Goal: Entertainment & Leisure: Consume media (video, audio)

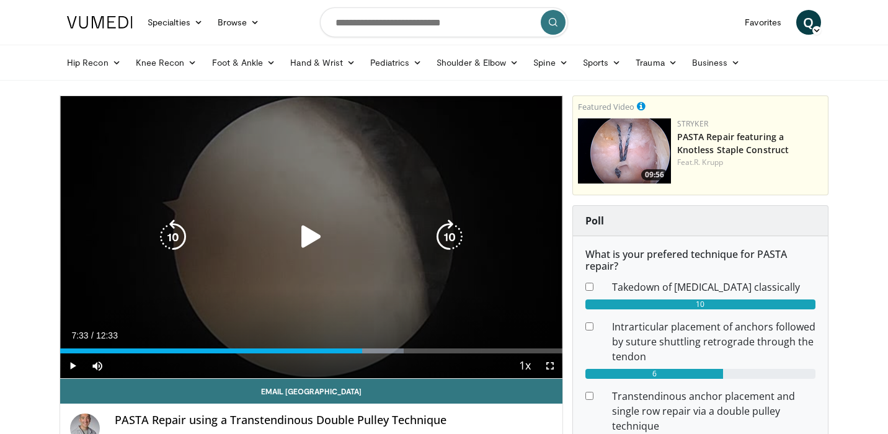
click at [309, 241] on icon "Video Player" at bounding box center [311, 237] width 35 height 35
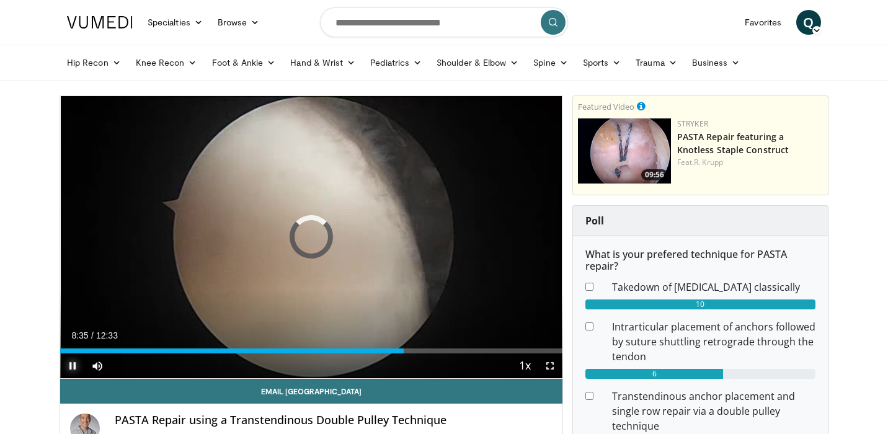
click at [71, 365] on span "Video Player" at bounding box center [72, 366] width 25 height 25
click at [292, 268] on div "10 seconds Tap to unmute" at bounding box center [311, 237] width 502 height 282
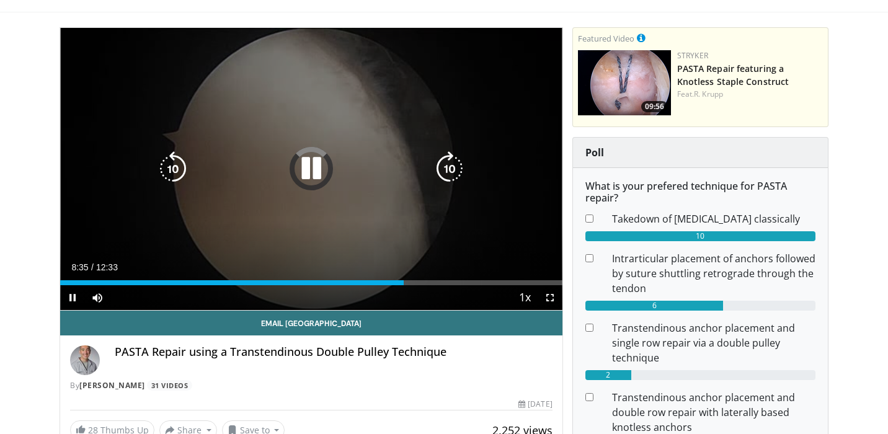
scroll to position [70, 0]
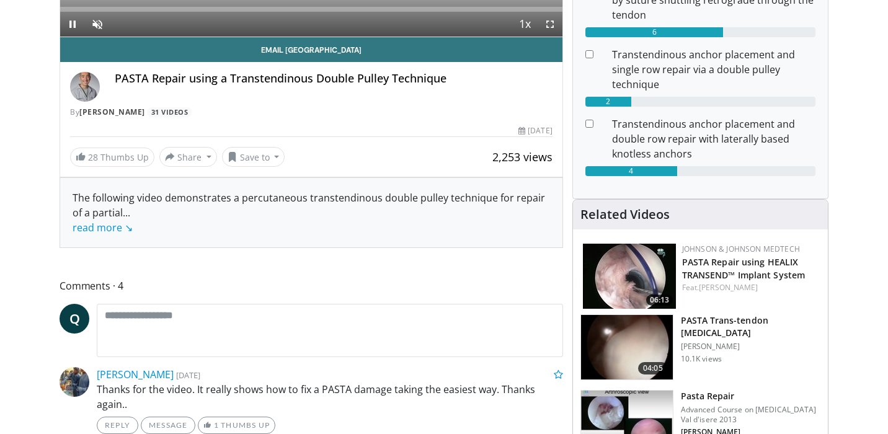
scroll to position [70, 0]
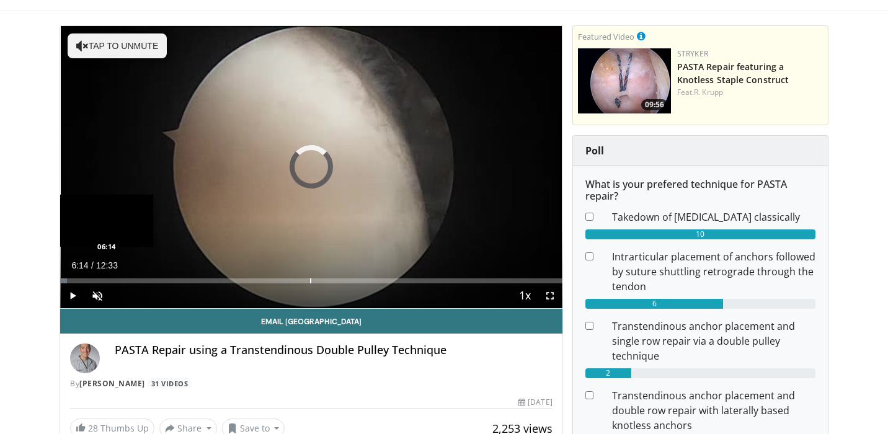
click at [310, 279] on div "Progress Bar" at bounding box center [310, 280] width 1 height 5
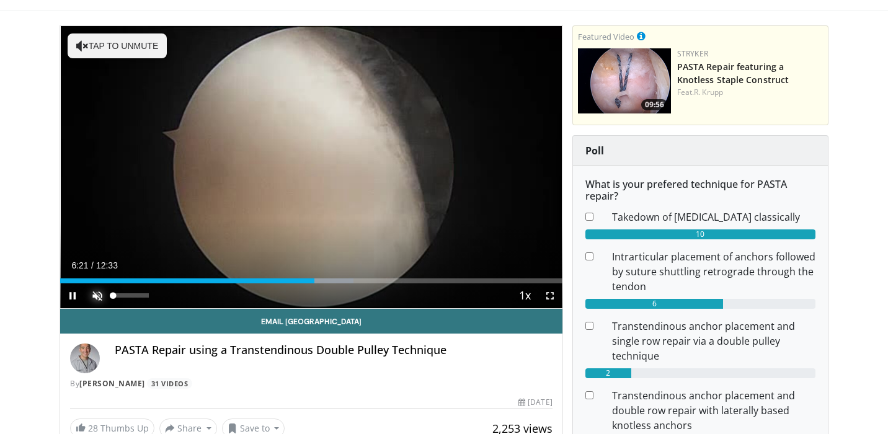
click at [99, 295] on span "Video Player" at bounding box center [97, 295] width 25 height 25
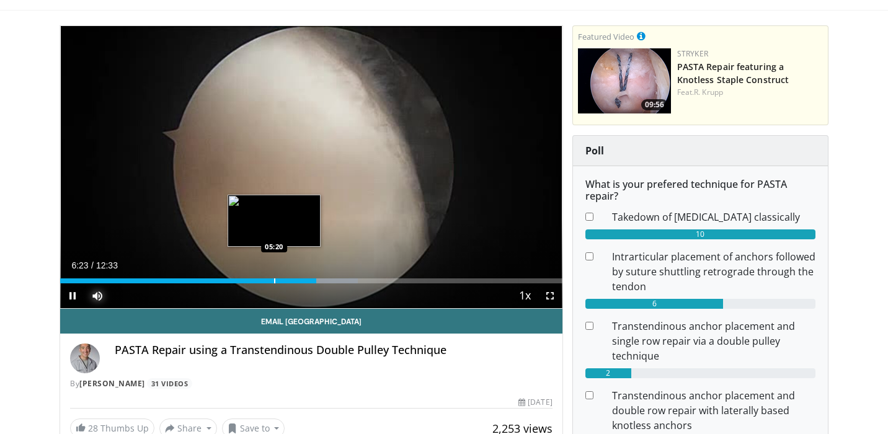
click at [274, 278] on div "Progress Bar" at bounding box center [274, 280] width 1 height 5
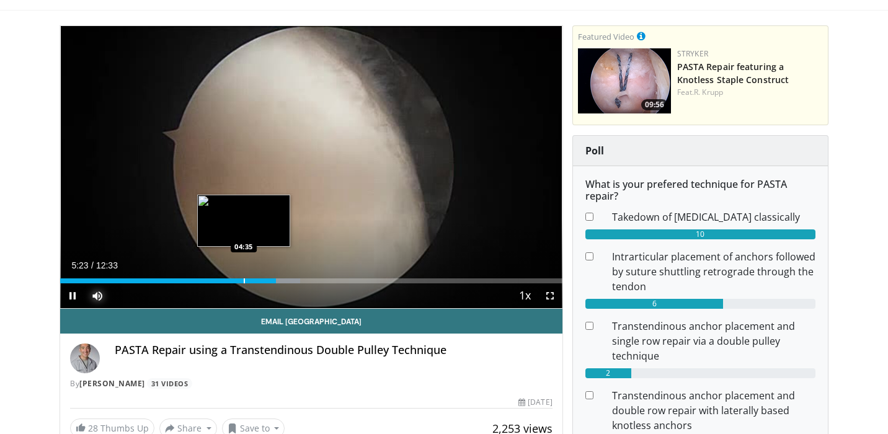
click at [244, 279] on div "Progress Bar" at bounding box center [244, 280] width 1 height 5
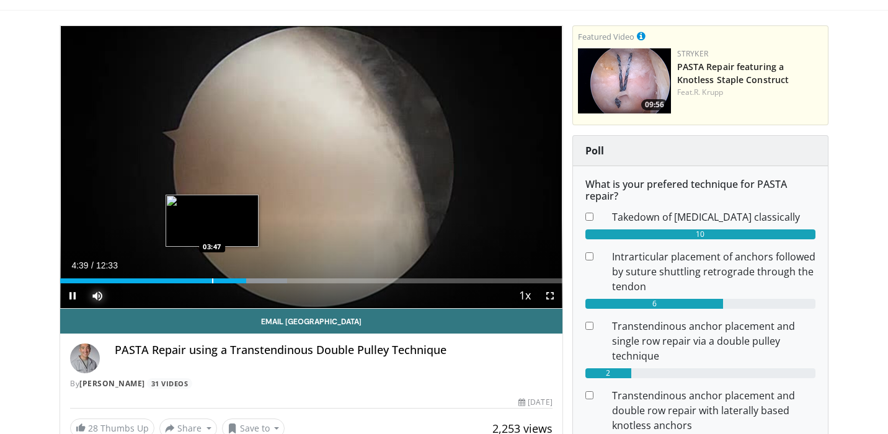
click at [212, 280] on div "Progress Bar" at bounding box center [212, 280] width 1 height 5
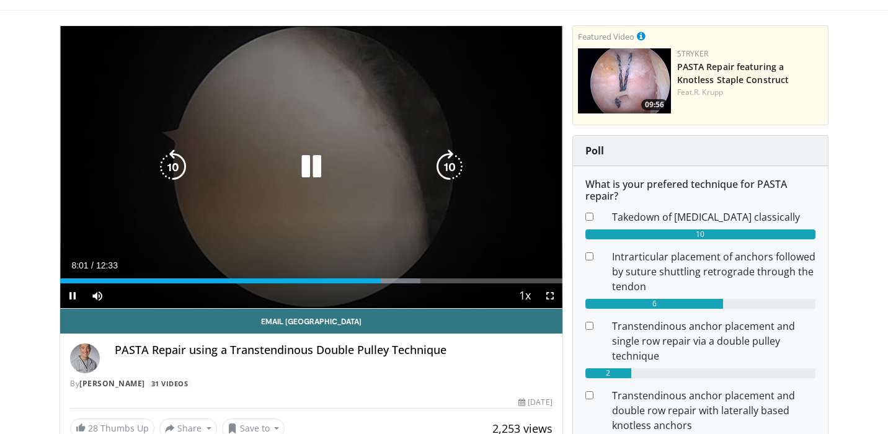
click at [226, 222] on div "10 seconds Tap to unmute" at bounding box center [311, 167] width 502 height 282
click at [187, 198] on div "10 seconds Tap to unmute" at bounding box center [311, 167] width 502 height 282
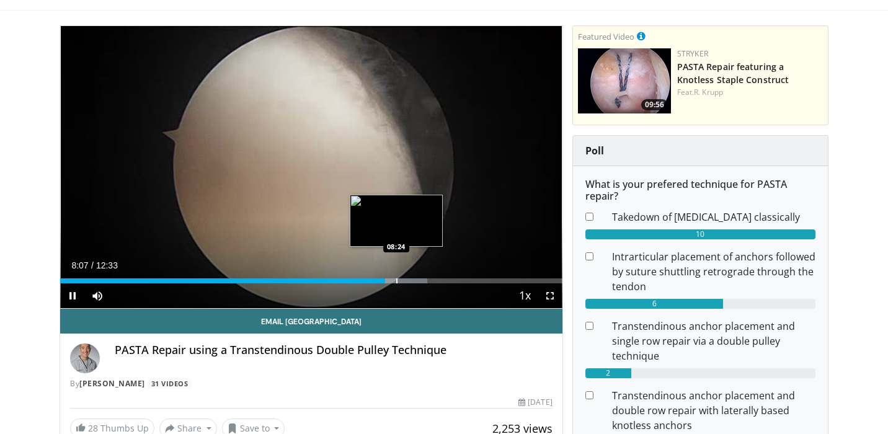
click at [396, 280] on video-js "**********" at bounding box center [311, 167] width 502 height 283
click at [403, 281] on div "Progress Bar" at bounding box center [403, 280] width 1 height 5
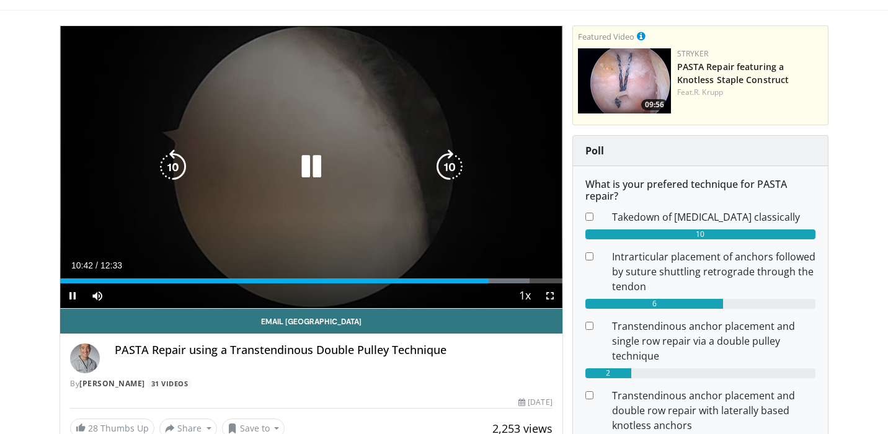
click at [293, 251] on div "10 seconds Tap to unmute" at bounding box center [311, 167] width 502 height 282
click at [285, 233] on div "10 seconds Tap to unmute" at bounding box center [311, 167] width 502 height 282
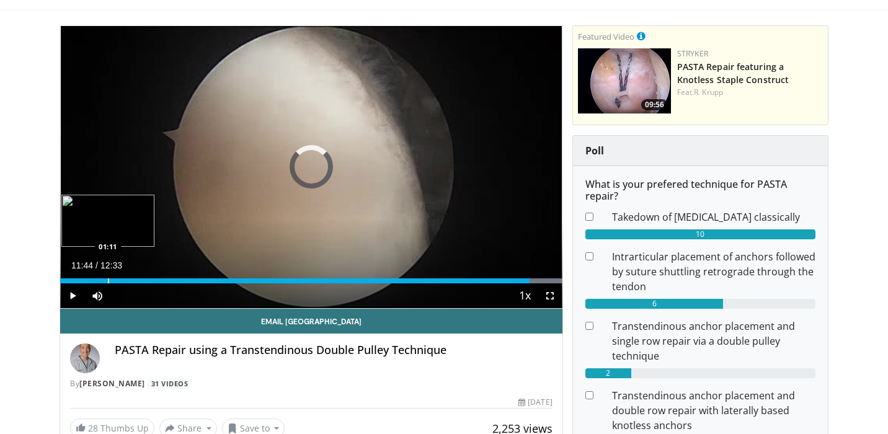
click at [108, 279] on div "Progress Bar" at bounding box center [108, 280] width 1 height 5
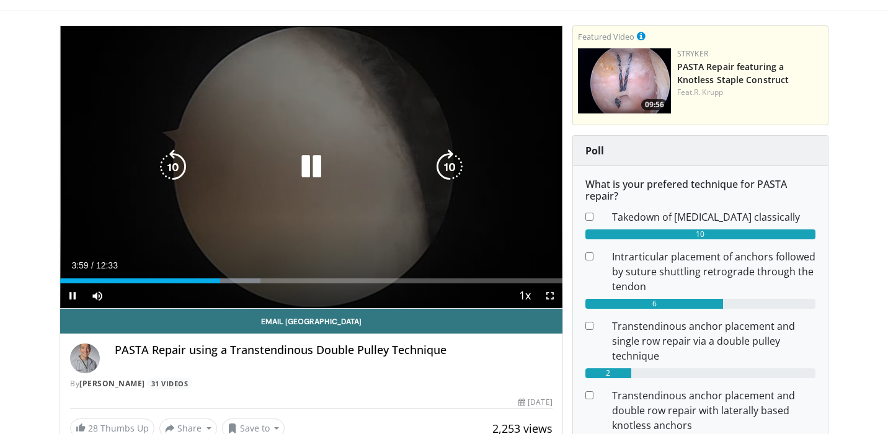
click at [172, 212] on div "10 seconds Tap to unmute" at bounding box center [311, 167] width 502 height 282
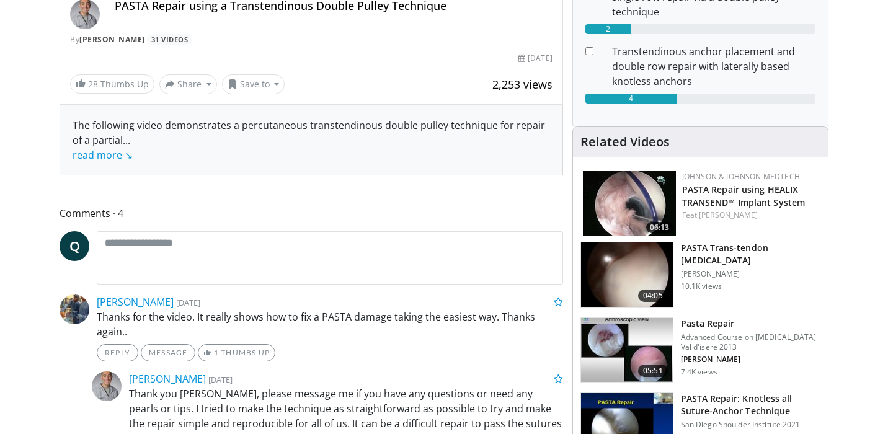
scroll to position [413, 0]
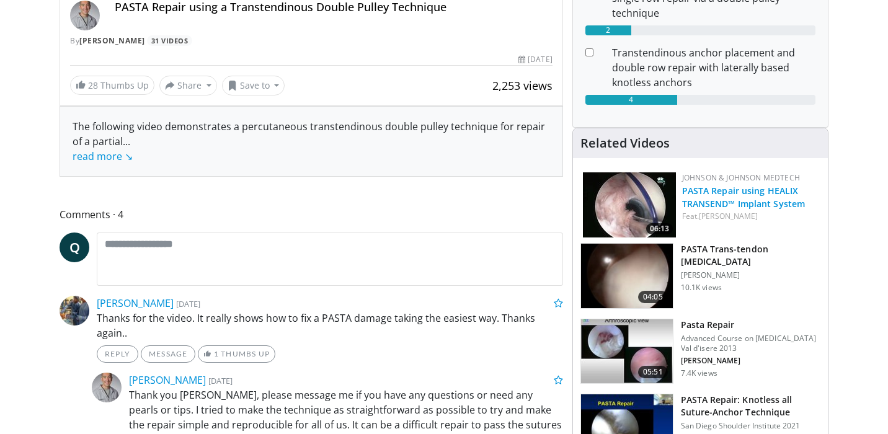
click at [739, 210] on link "PASTA Repair using HEALIX TRANSEND™ Implant System" at bounding box center [743, 197] width 123 height 25
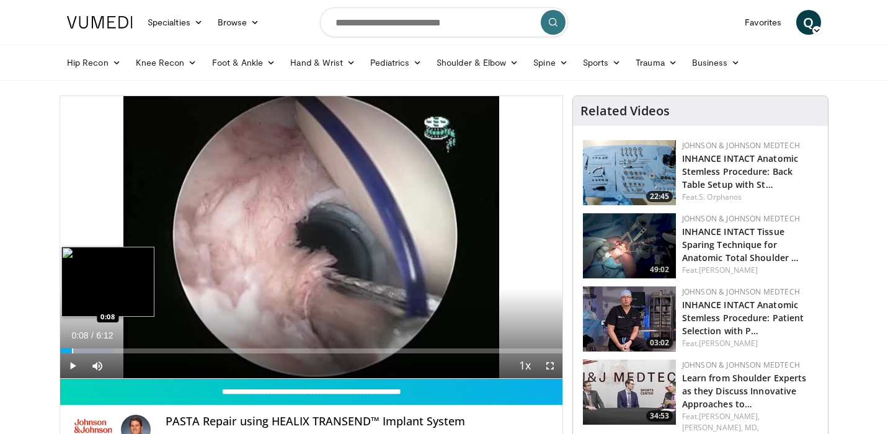
click at [72, 351] on div "Progress Bar" at bounding box center [72, 351] width 1 height 5
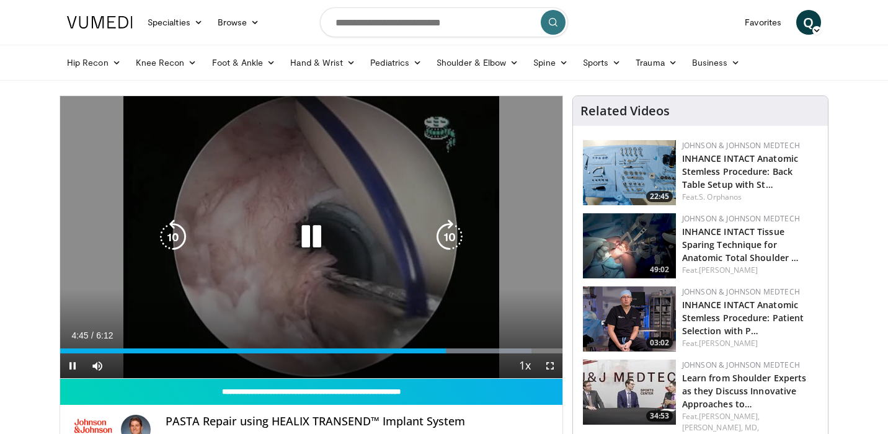
click at [315, 245] on icon "Video Player" at bounding box center [311, 237] width 35 height 35
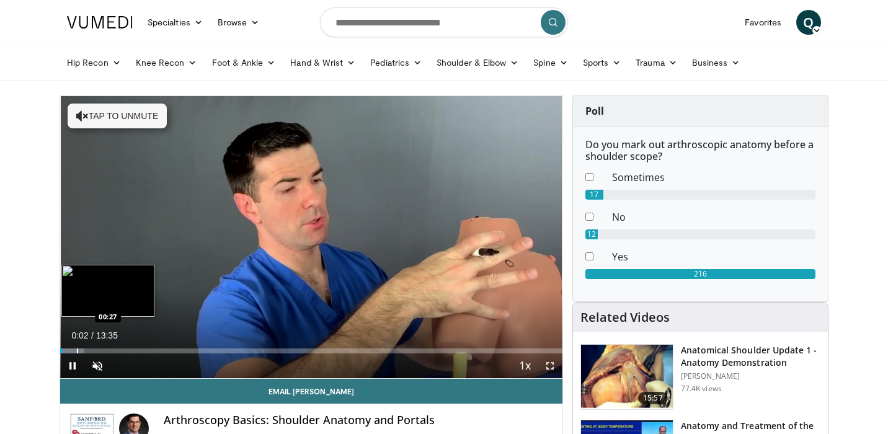
click at [77, 350] on div "Progress Bar" at bounding box center [77, 351] width 1 height 5
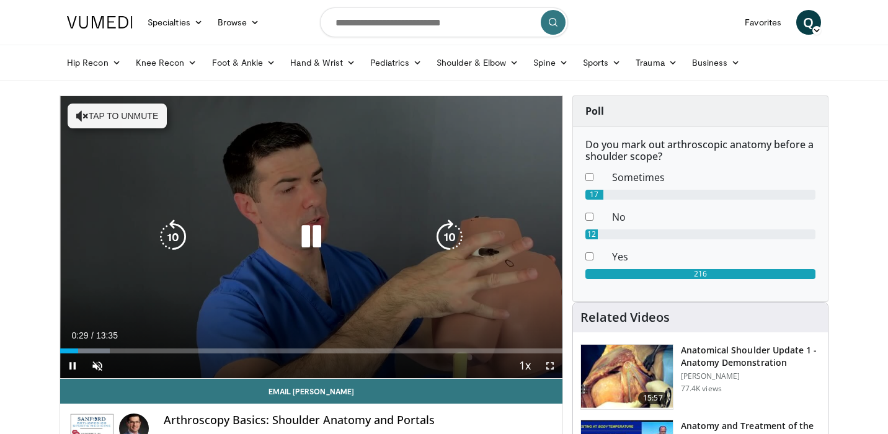
click at [132, 118] on button "Tap to unmute" at bounding box center [117, 116] width 99 height 25
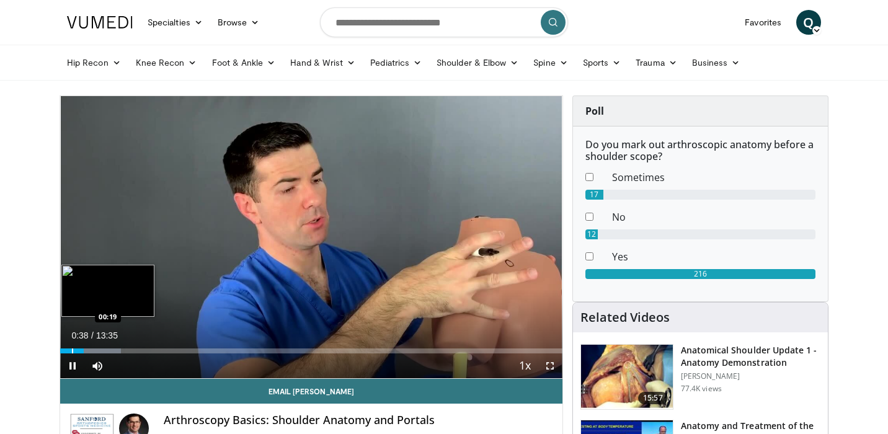
click at [72, 352] on div "Progress Bar" at bounding box center [72, 351] width 1 height 5
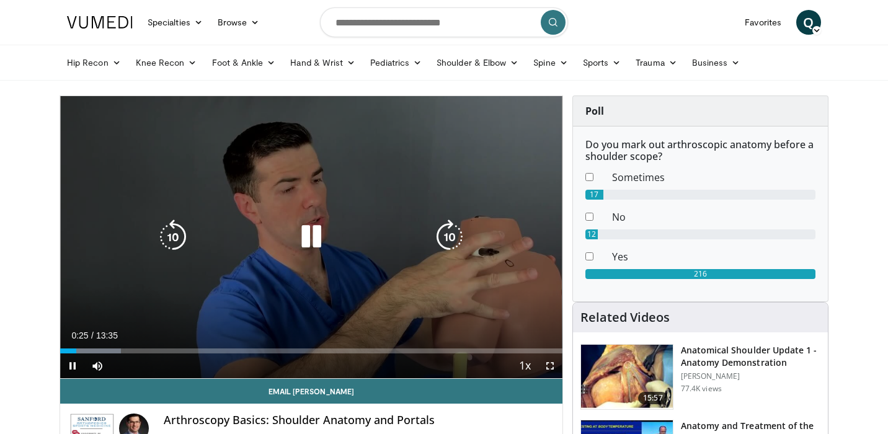
click at [307, 242] on icon "Video Player" at bounding box center [311, 237] width 35 height 35
